Goal: Information Seeking & Learning: Learn about a topic

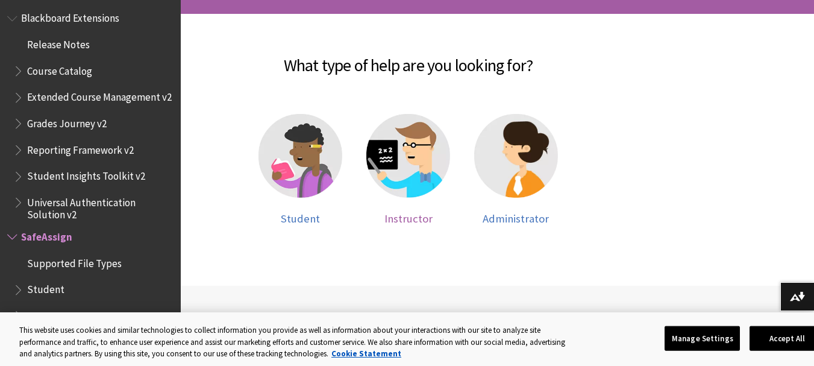
scroll to position [241, 0]
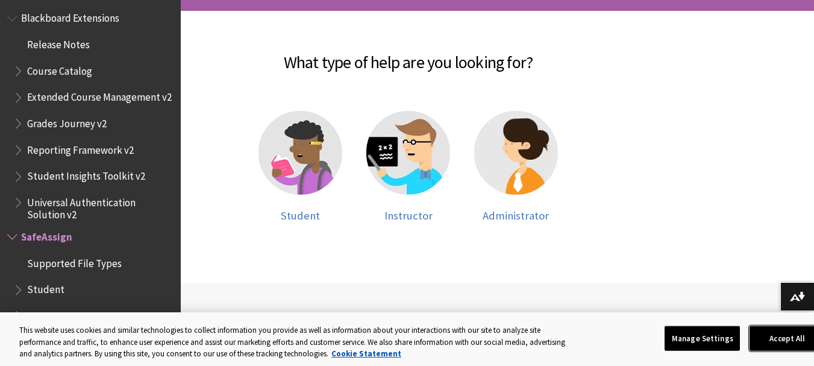
click at [775, 336] on button "Accept All" at bounding box center [787, 337] width 75 height 25
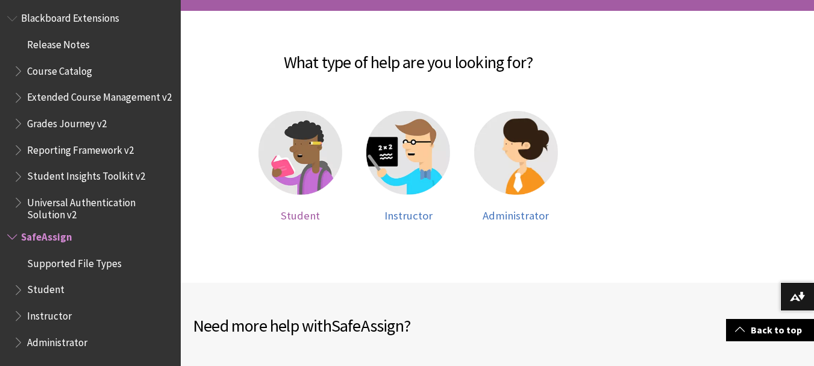
click at [296, 216] on span "Student" at bounding box center [300, 215] width 39 height 14
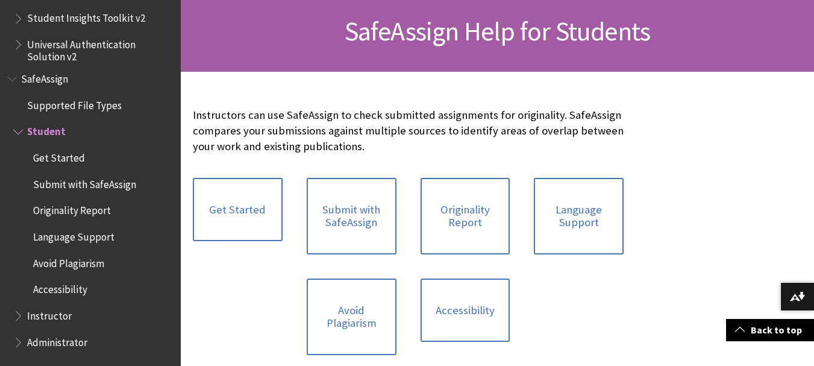
scroll to position [181, 0]
click at [348, 324] on link "Avoid Plagiarism" at bounding box center [352, 316] width 90 height 77
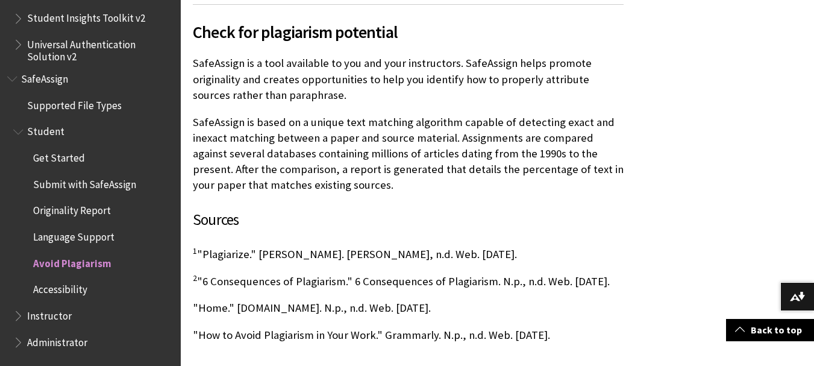
scroll to position [964, 0]
